Goal: Obtain resource: Download file/media

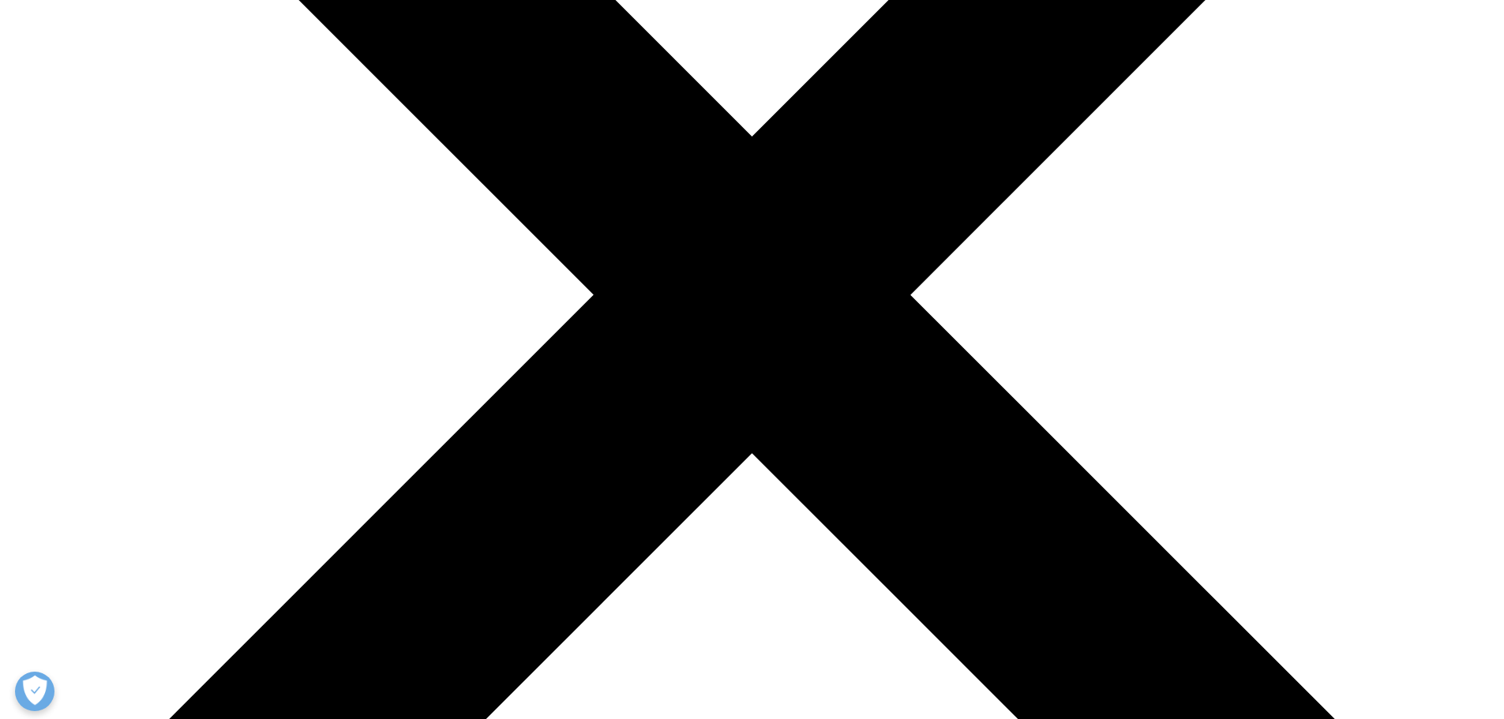
scroll to position [553, 0]
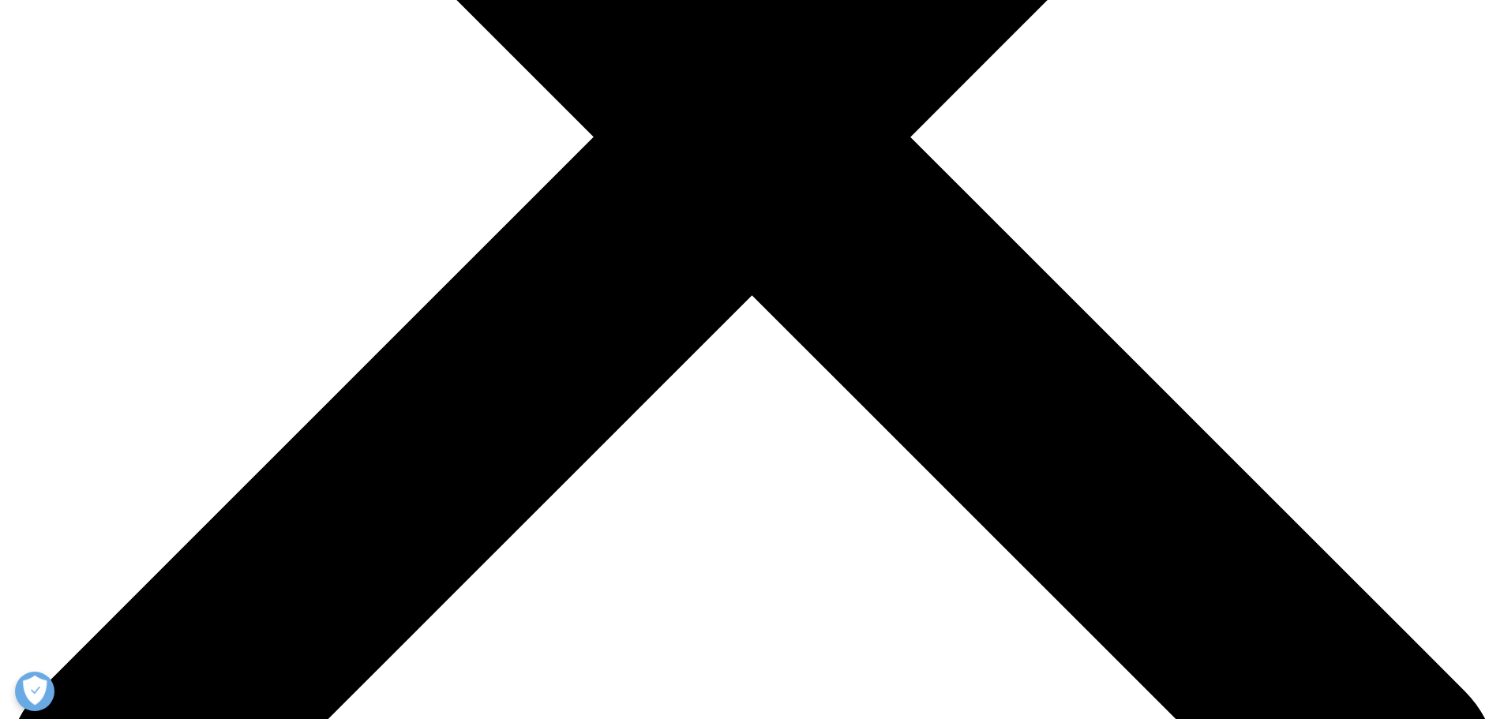
scroll to position [710, 0]
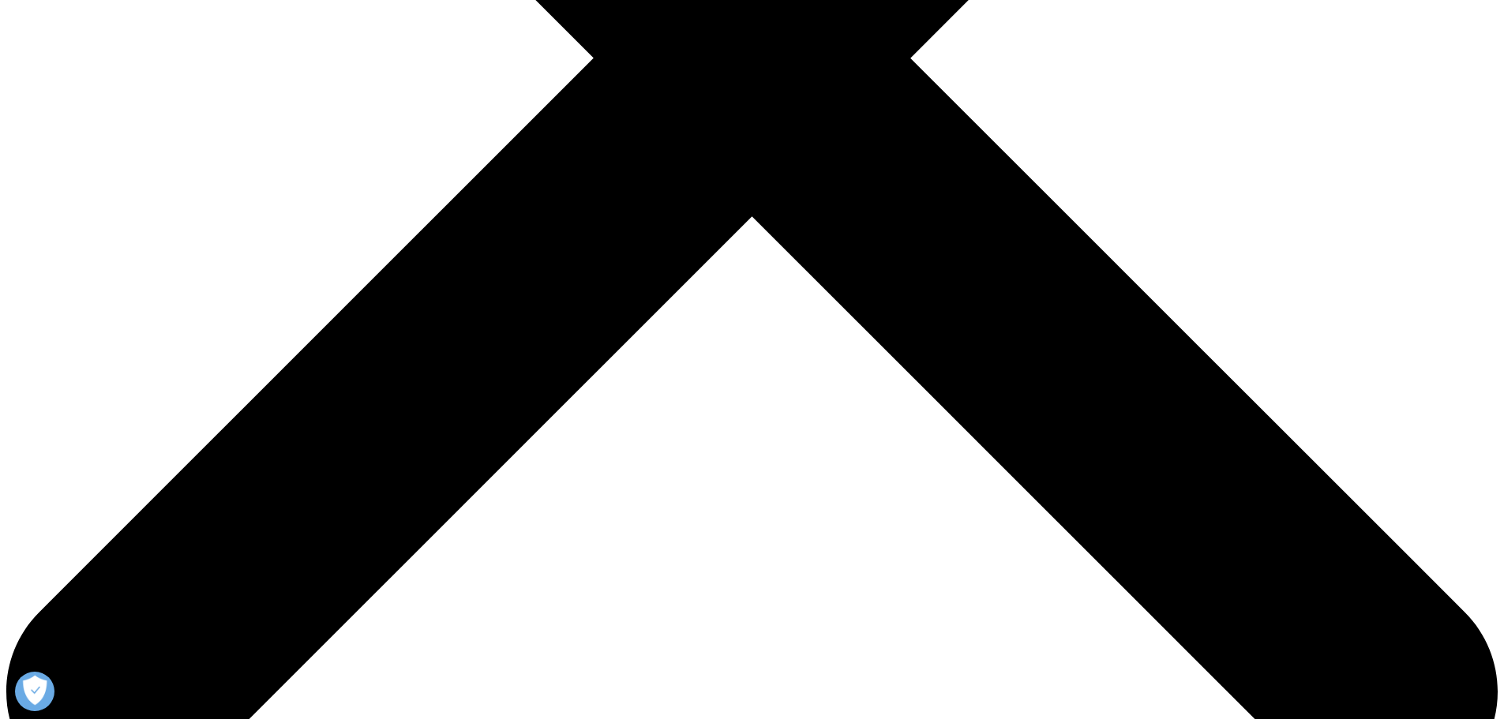
type input "[PERSON_NAME]"
type input "[EMAIL_ADDRESS][DOMAIN_NAME]"
select select "[GEOGRAPHIC_DATA]"
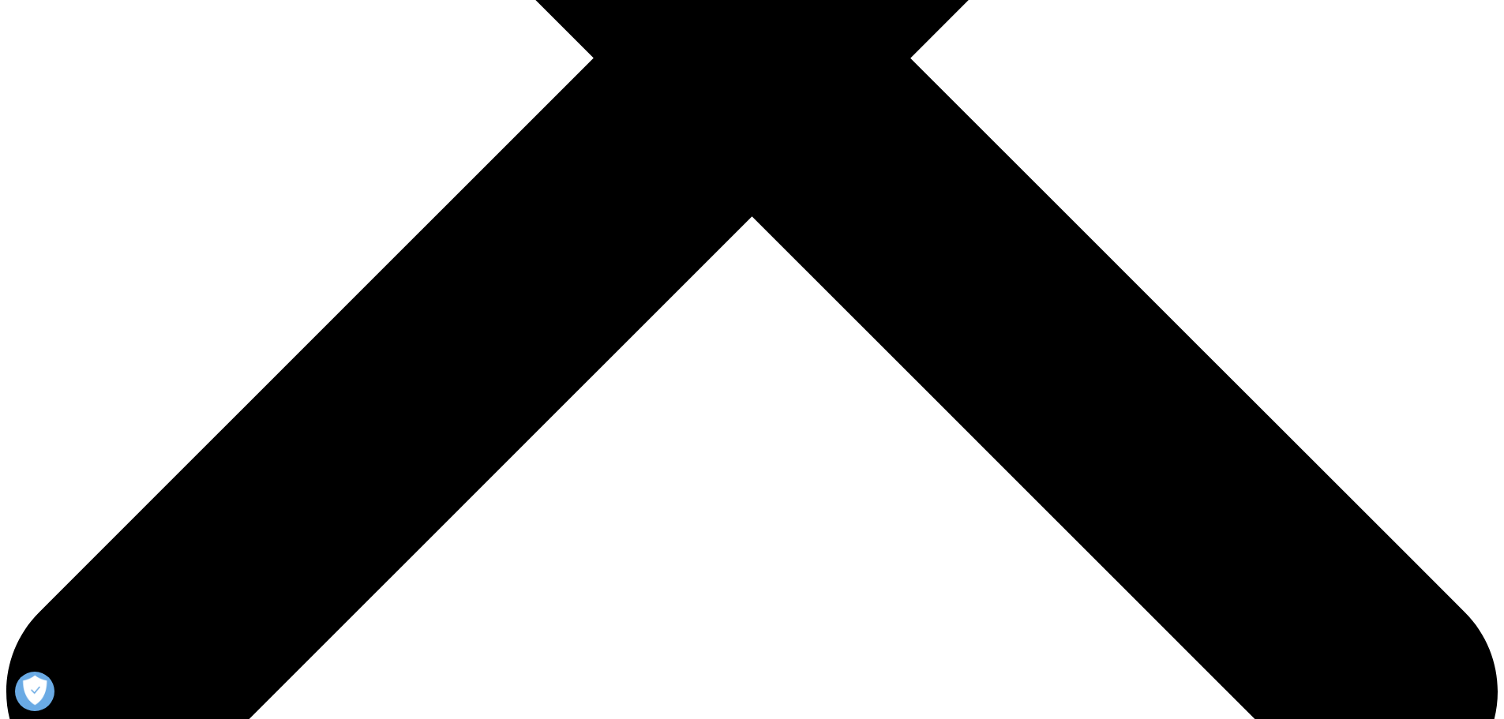
type input "[EMAIL_ADDRESS][PERSON_NAME][DOMAIN_NAME]"
type input "Clinical Assistant Professor"
type input "[GEOGRAPHIC_DATA][US_STATE]"
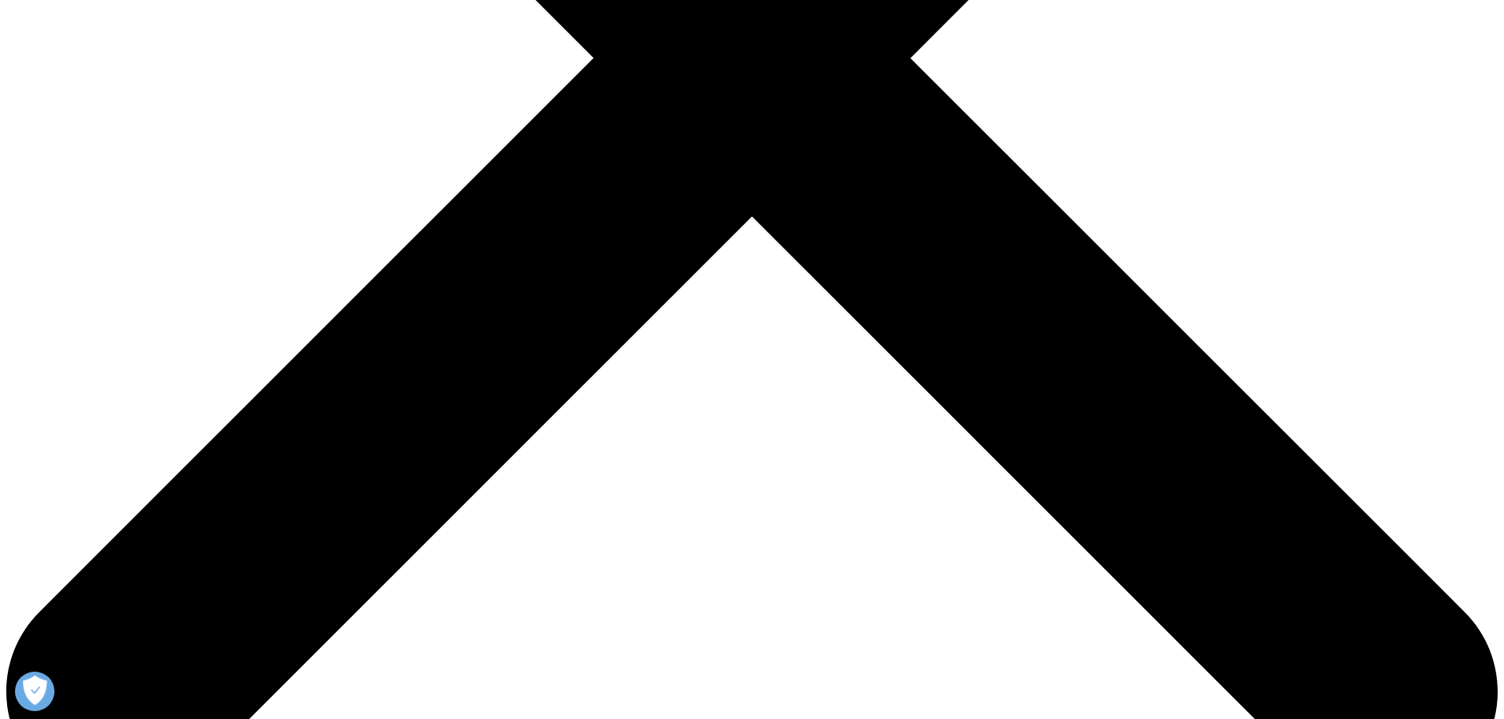
scroll to position [0, 0]
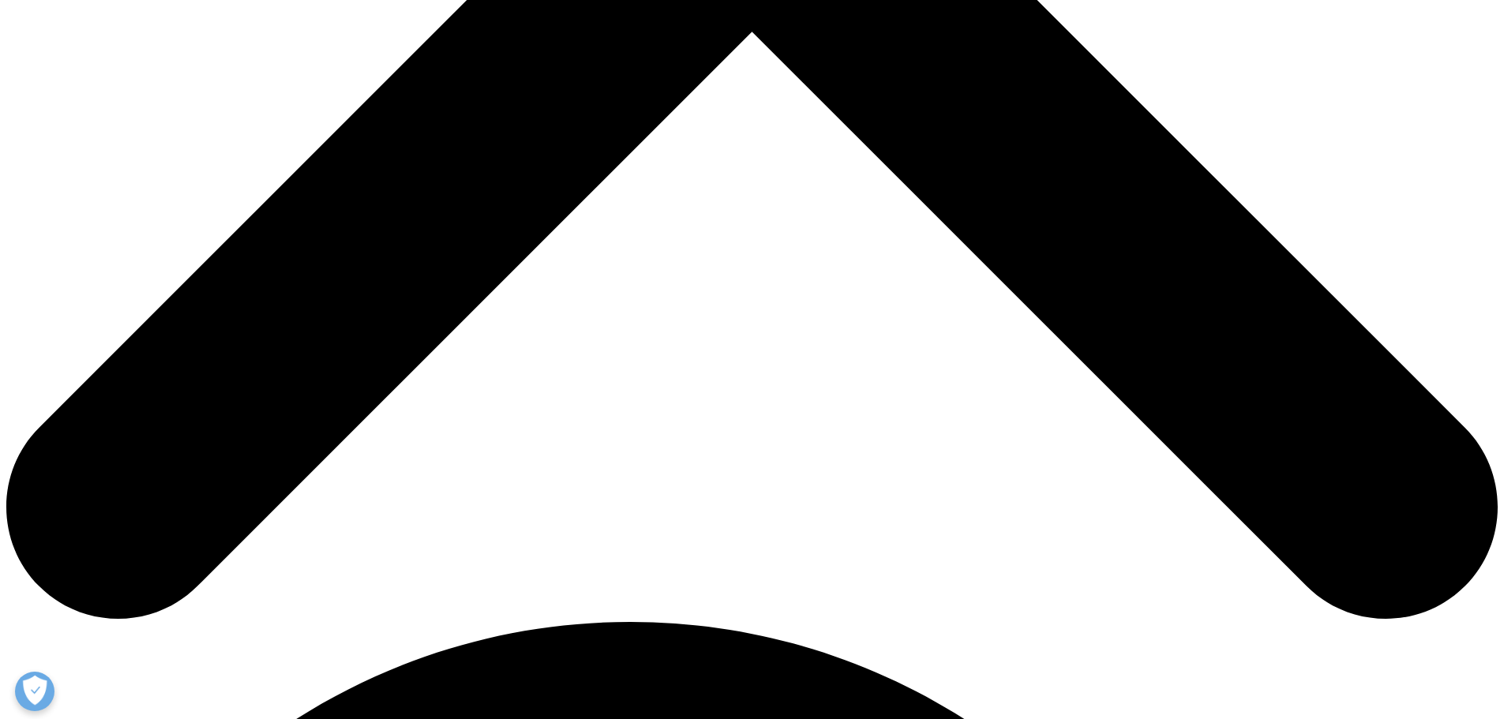
scroll to position [900, 0]
